Goal: Task Accomplishment & Management: Manage account settings

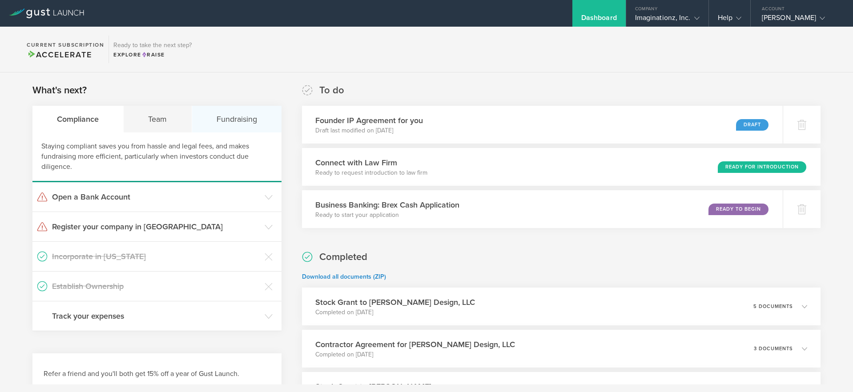
click at [240, 118] on div "Fundraising" at bounding box center [236, 119] width 89 height 27
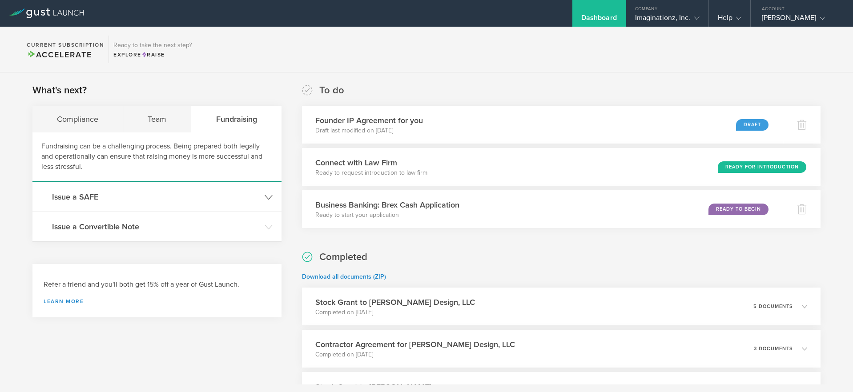
click at [159, 191] on header "Issue a SAFE" at bounding box center [156, 196] width 249 height 29
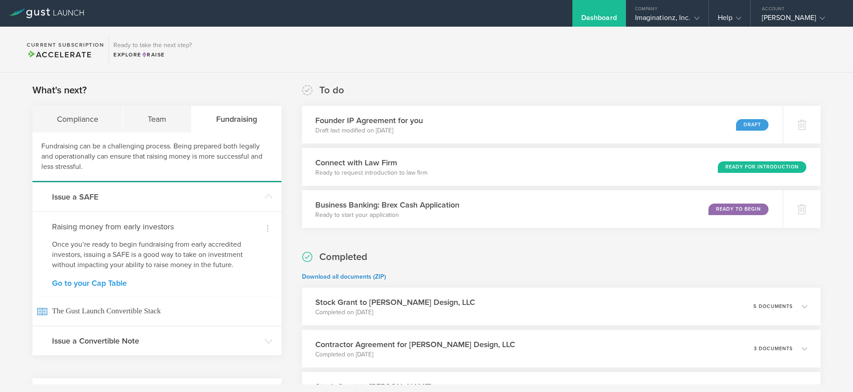
click at [109, 285] on link "Go to your Cap Table" at bounding box center [157, 283] width 210 height 8
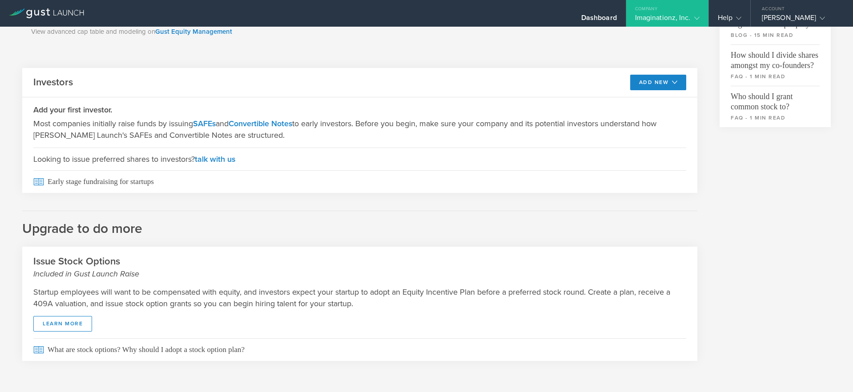
scroll to position [328, 0]
click at [210, 126] on link "SAFEs" at bounding box center [204, 124] width 23 height 10
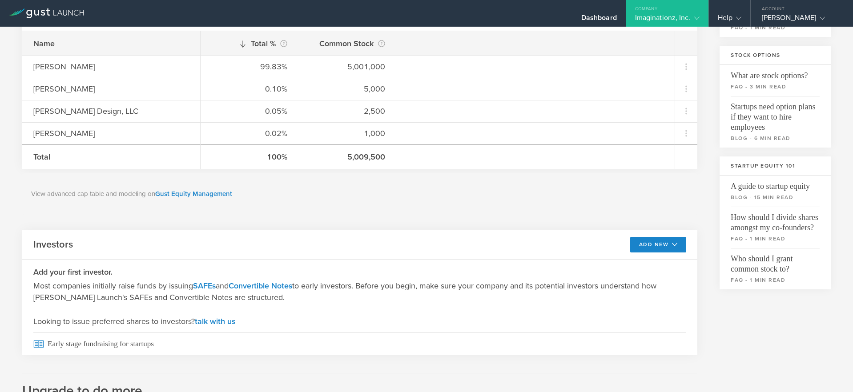
scroll to position [167, 0]
click at [686, 21] on div "Imaginationz, Inc." at bounding box center [667, 19] width 64 height 13
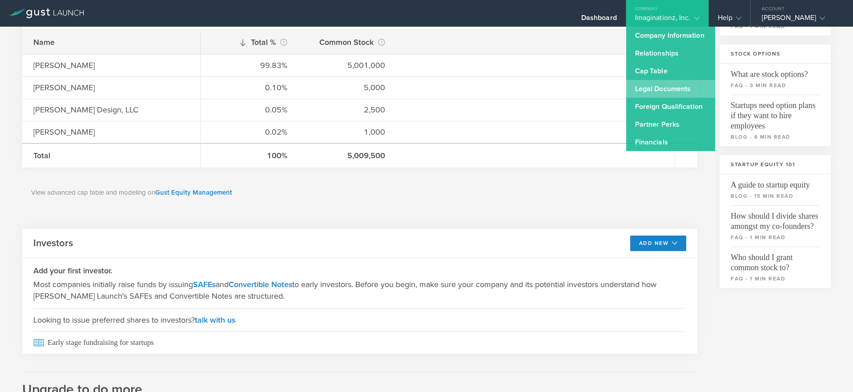
click at [652, 88] on link "Legal Documents" at bounding box center [670, 89] width 89 height 18
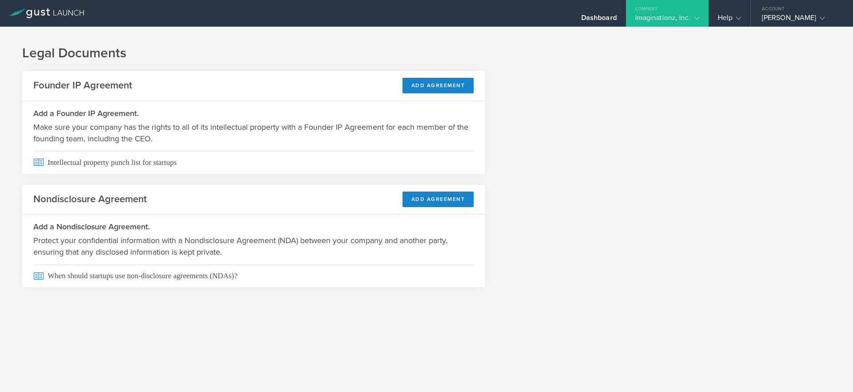
click at [676, 17] on div "Imaginationz, Inc." at bounding box center [667, 19] width 64 height 13
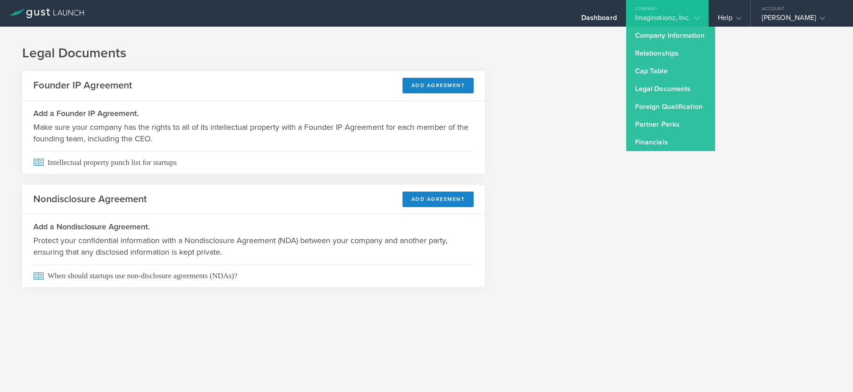
click at [607, 111] on div "Legal Documents Founder IP Agreement Add Agreement Add a Founder IP Agreement. …" at bounding box center [426, 174] width 853 height 294
